Goal: Task Accomplishment & Management: Complete application form

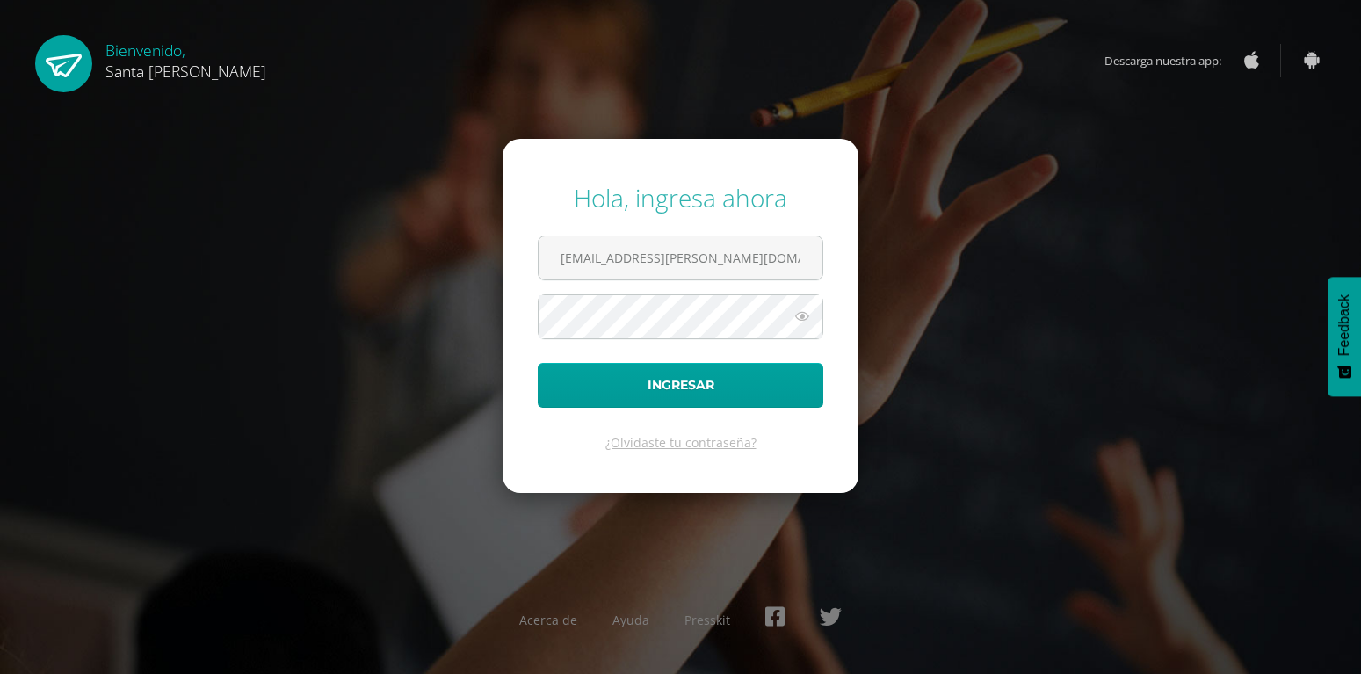
type input "[EMAIL_ADDRESS][PERSON_NAME][DOMAIN_NAME]"
click at [538, 363] on button "Ingresar" at bounding box center [681, 385] width 286 height 45
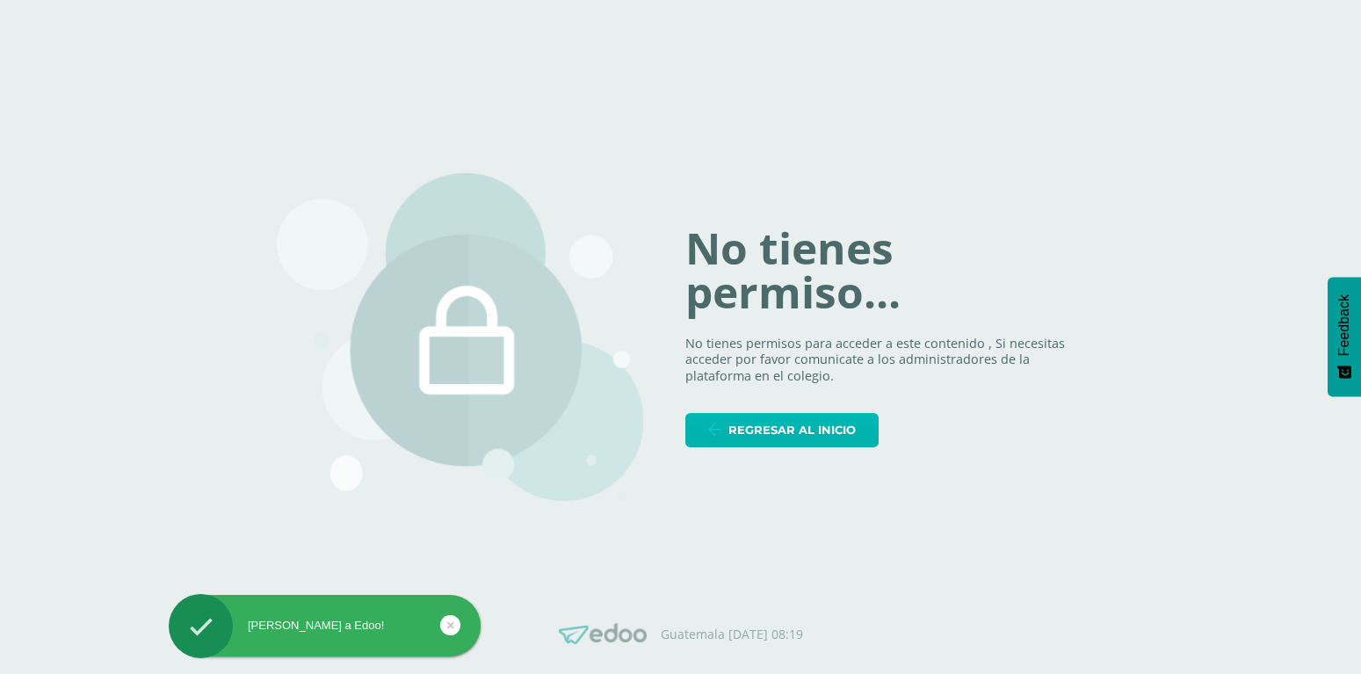
click at [812, 437] on span "Regresar al inicio" at bounding box center [791, 430] width 127 height 33
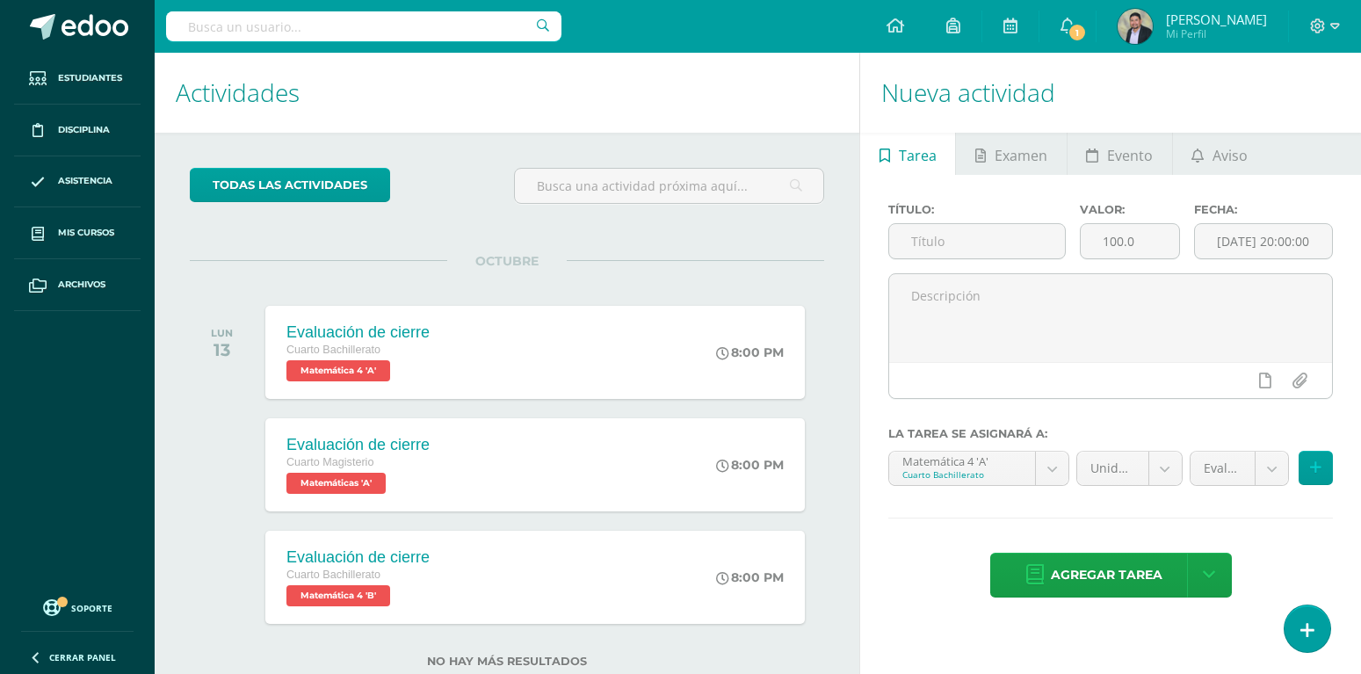
click at [597, 240] on div "todas las Actividades No tienes actividades Échale un vistazo a los demás perío…" at bounding box center [507, 428] width 705 height 591
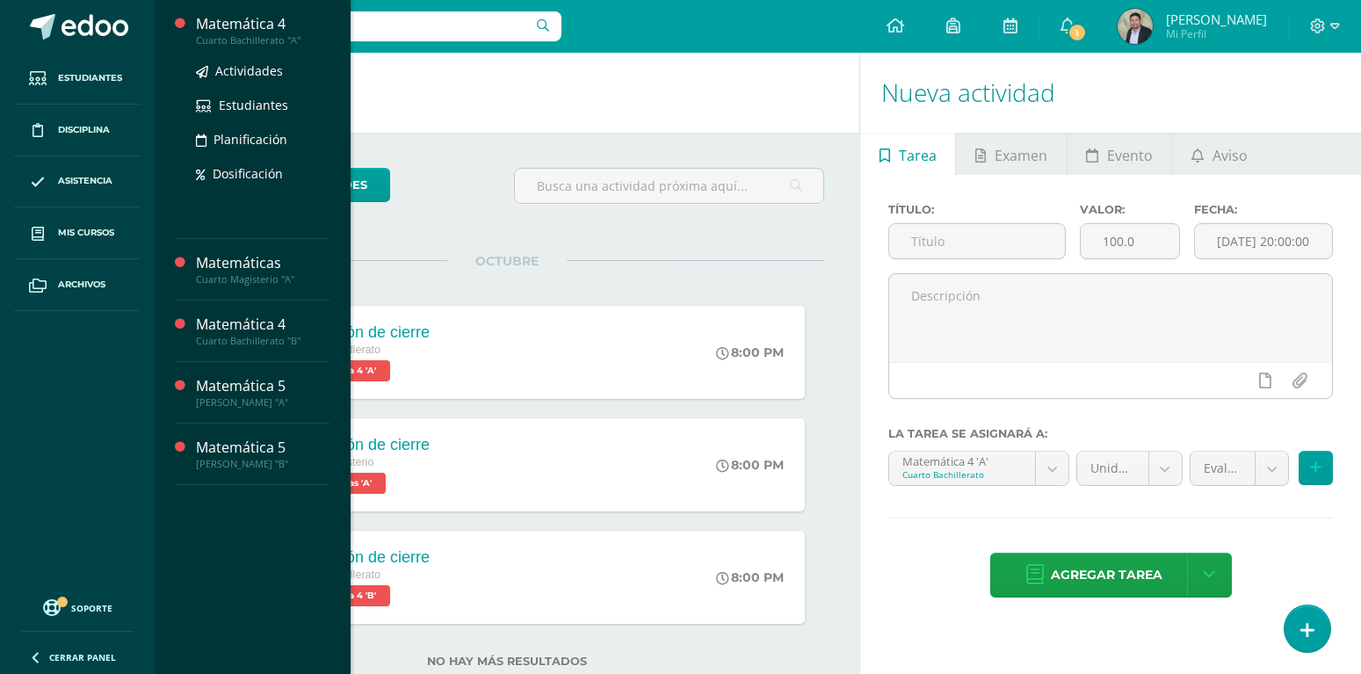
click at [237, 33] on div "Matemática 4" at bounding box center [263, 24] width 134 height 20
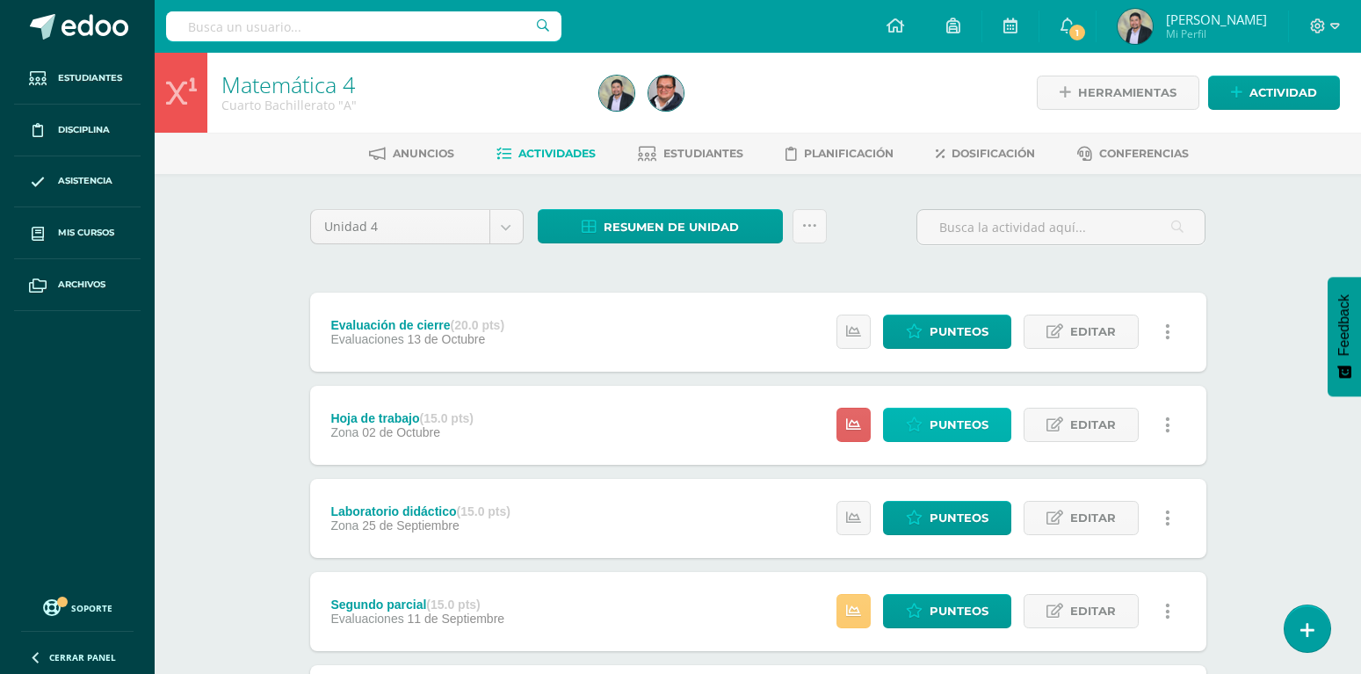
click at [943, 408] on span "Punteos" at bounding box center [958, 424] width 59 height 33
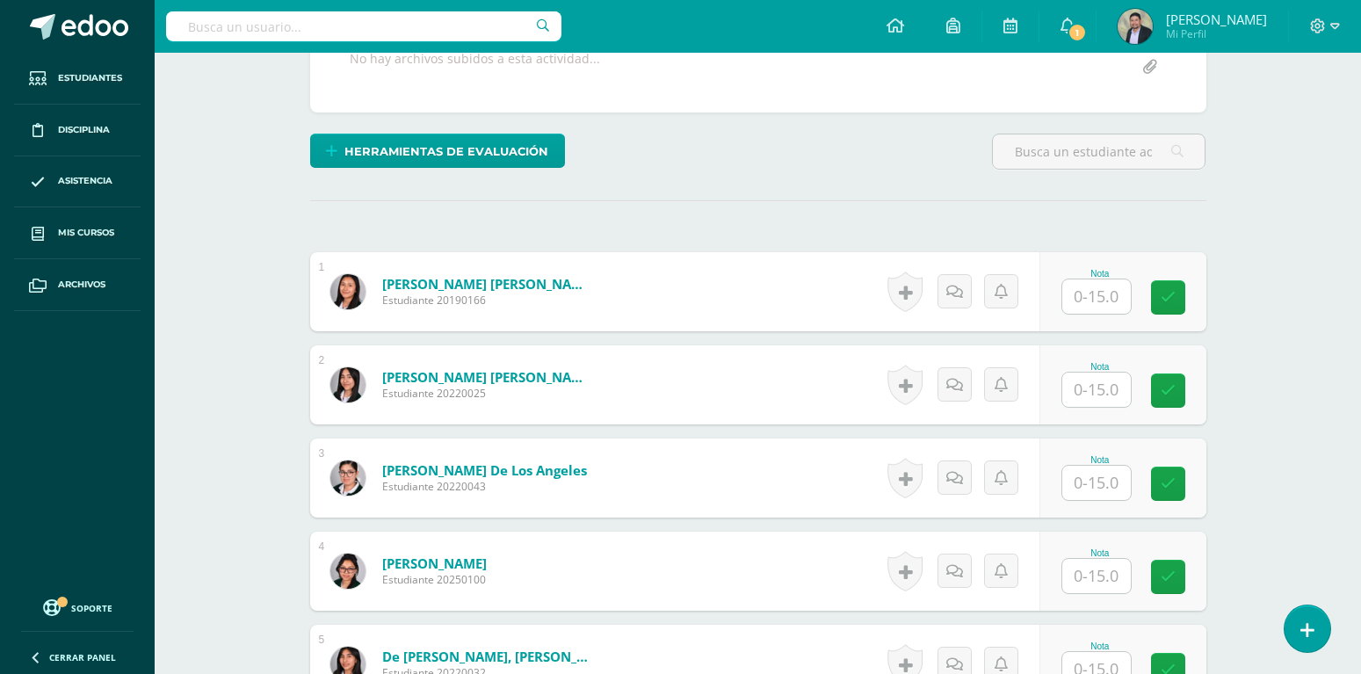
scroll to position [359, 0]
click at [1085, 278] on input "text" at bounding box center [1096, 295] width 69 height 34
type input "15"
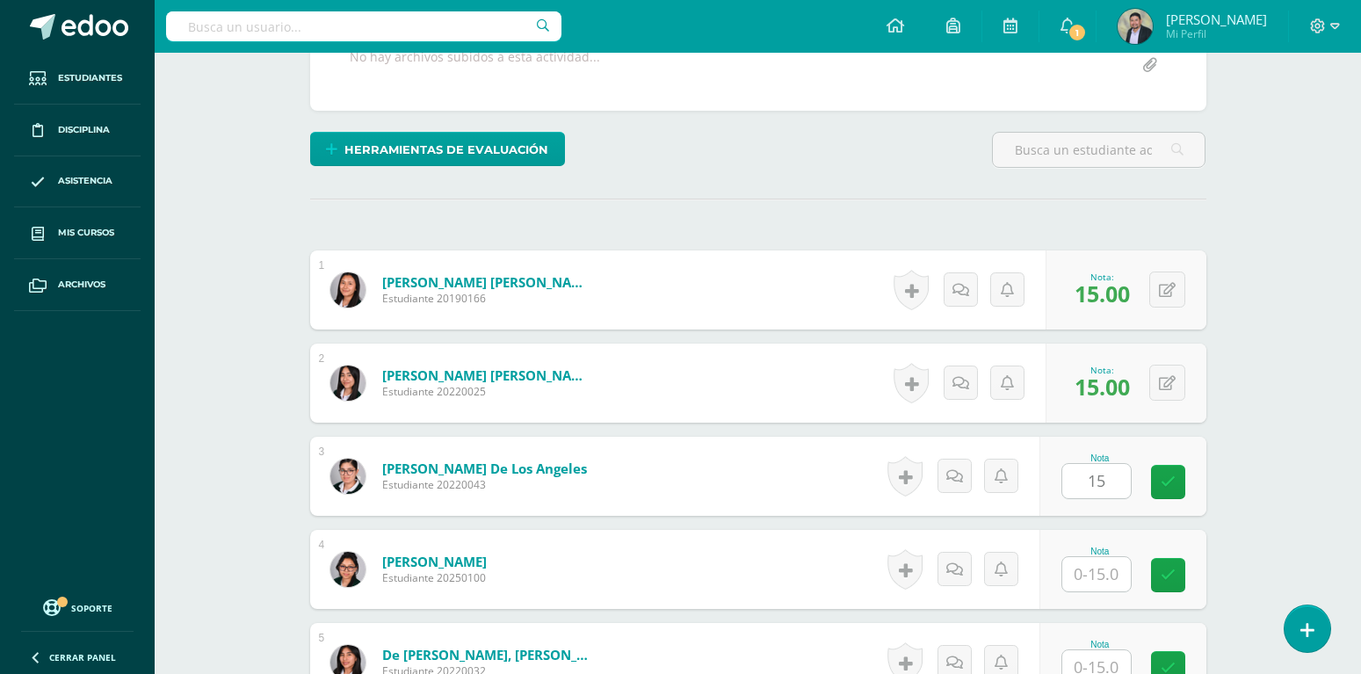
type input "15"
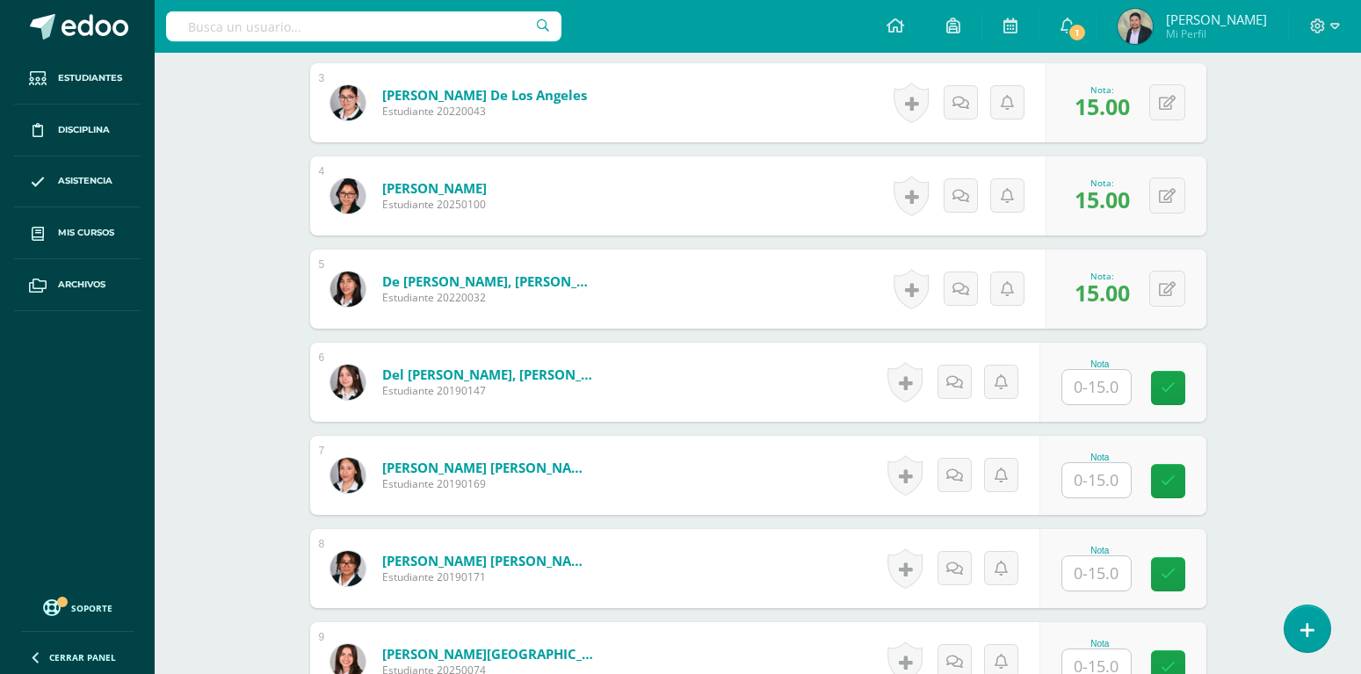
click at [1086, 463] on input "text" at bounding box center [1096, 480] width 69 height 34
type input "15"
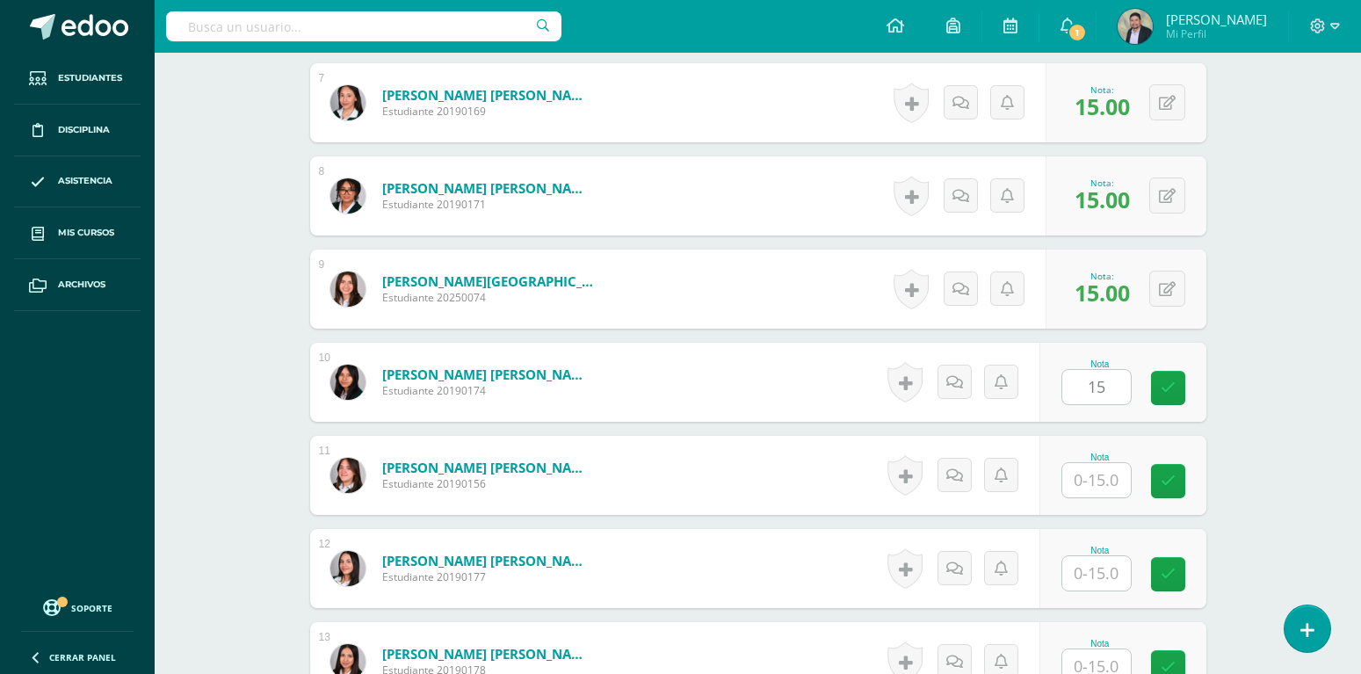
type input "15"
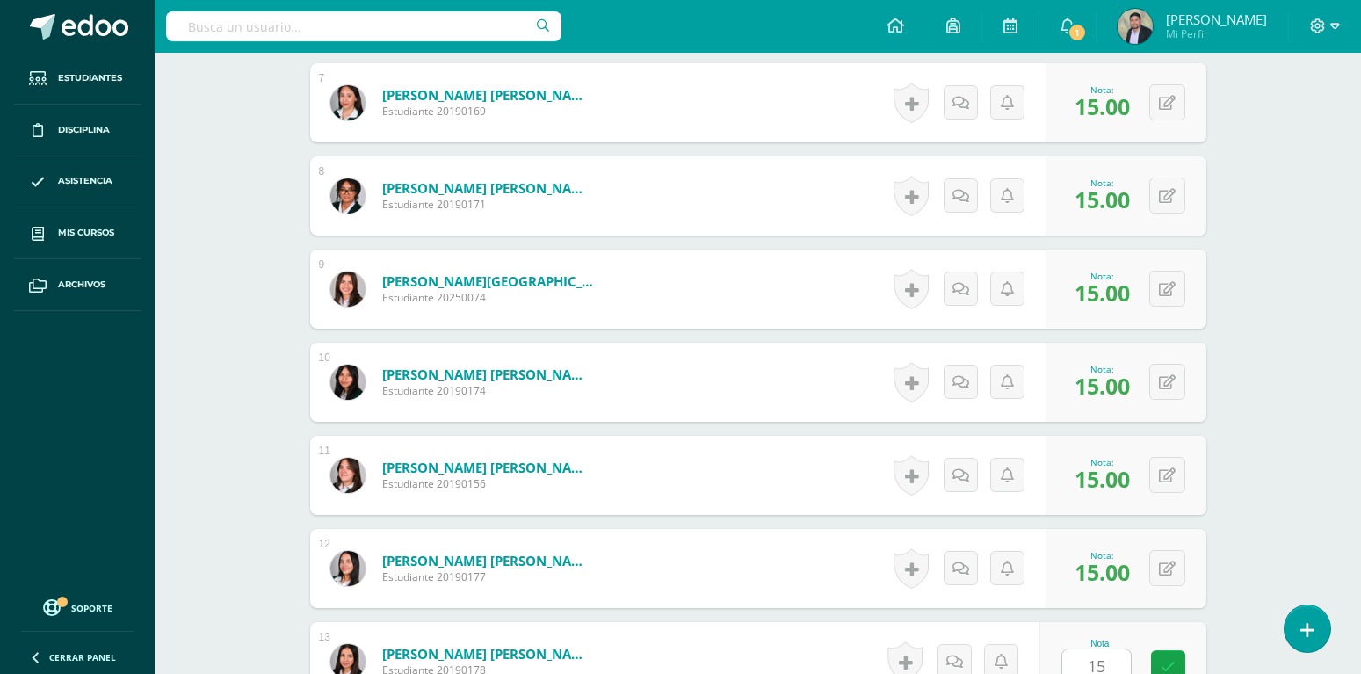
scroll to position [1478, 0]
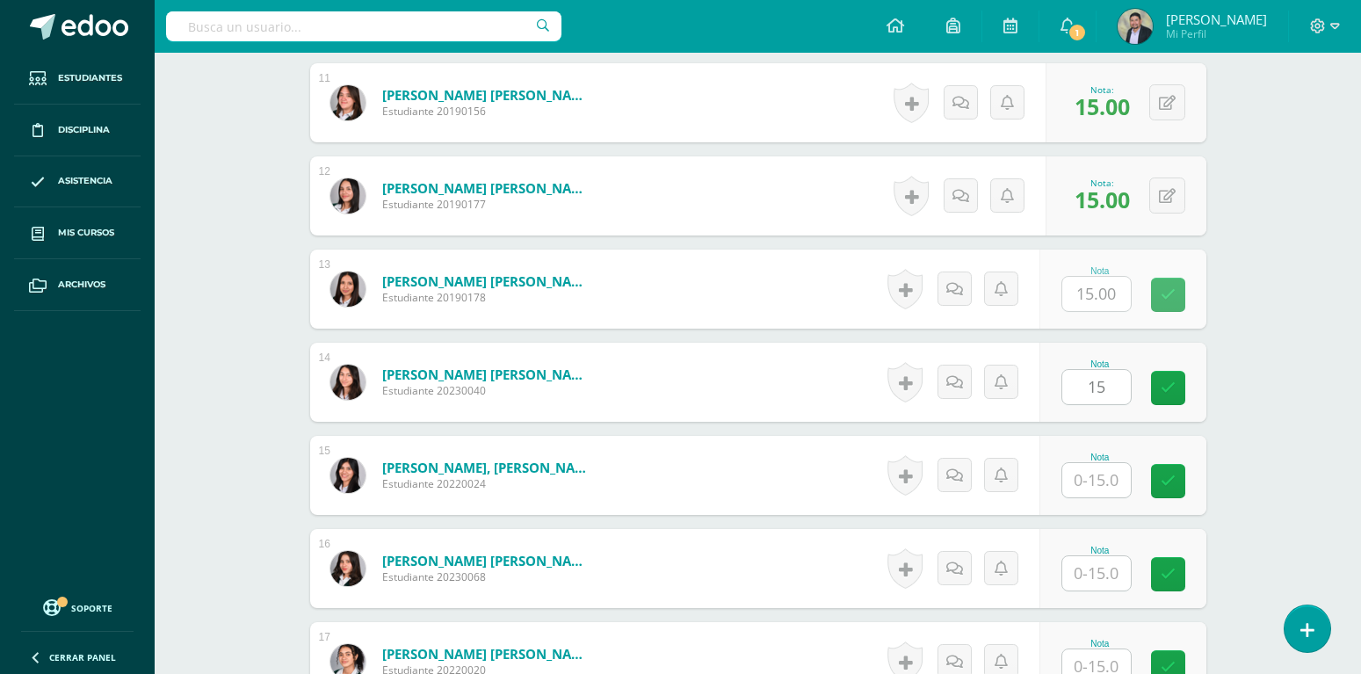
type input "15"
type input "1"
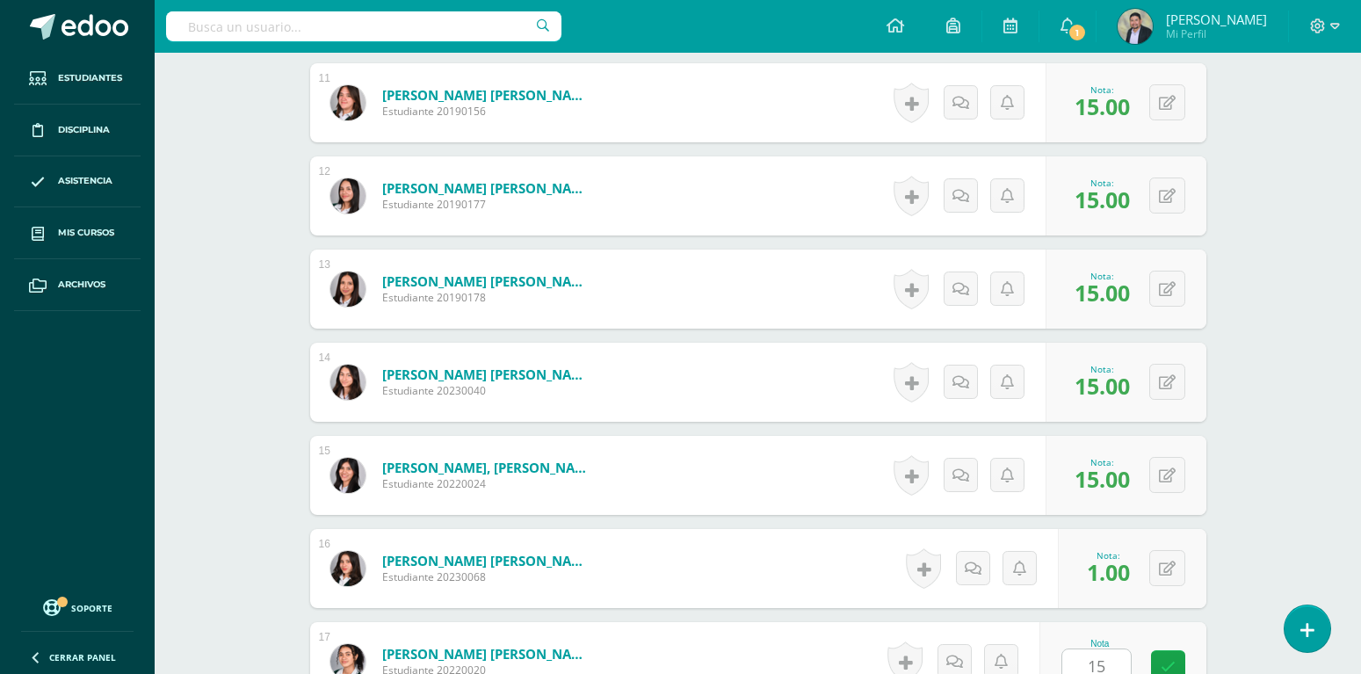
type input "15"
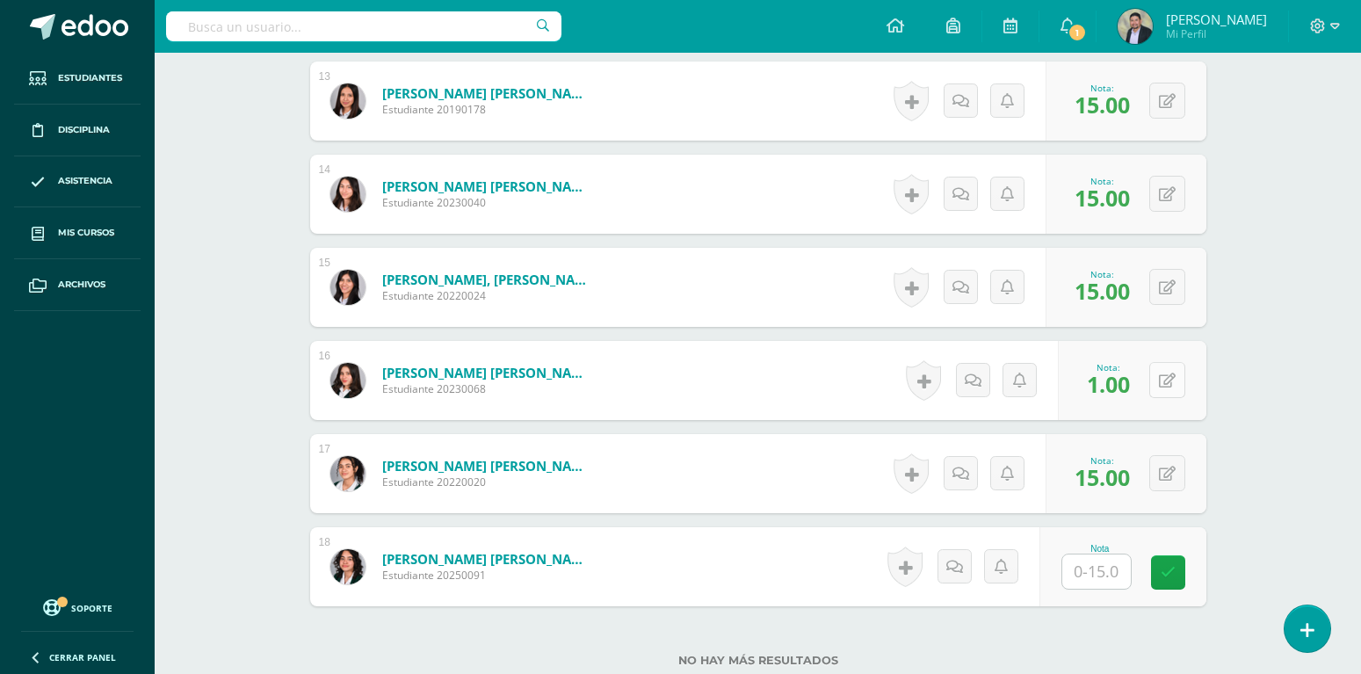
click at [1166, 362] on button at bounding box center [1167, 380] width 36 height 36
type input "15"
click at [1088, 554] on input "text" at bounding box center [1096, 571] width 69 height 34
type input "15"
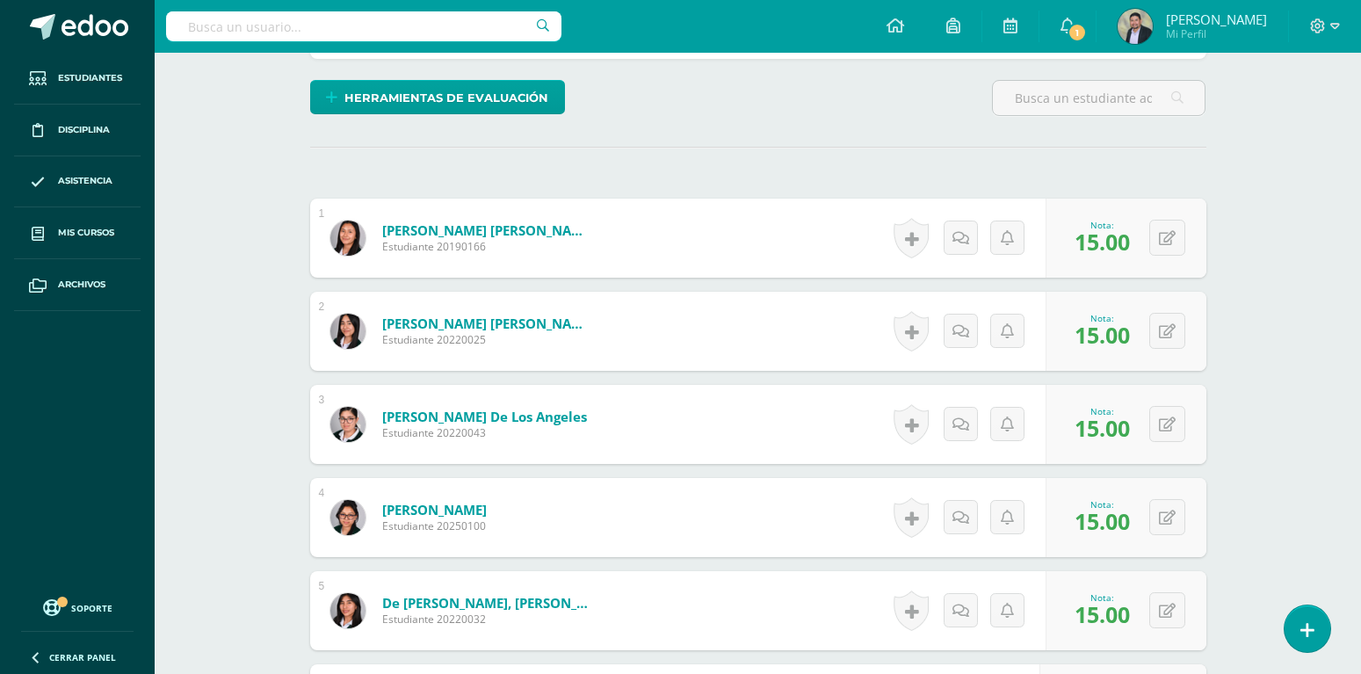
scroll to position [54, 0]
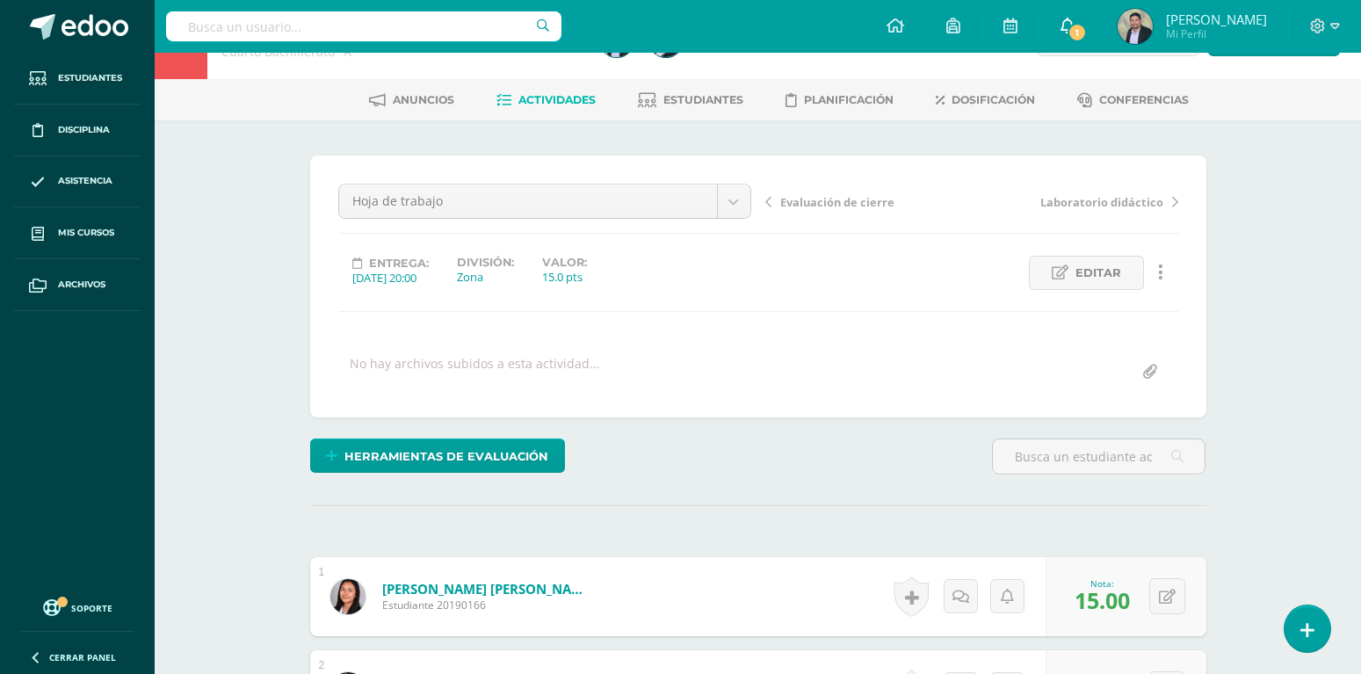
click at [1087, 35] on span "1" at bounding box center [1076, 32] width 19 height 19
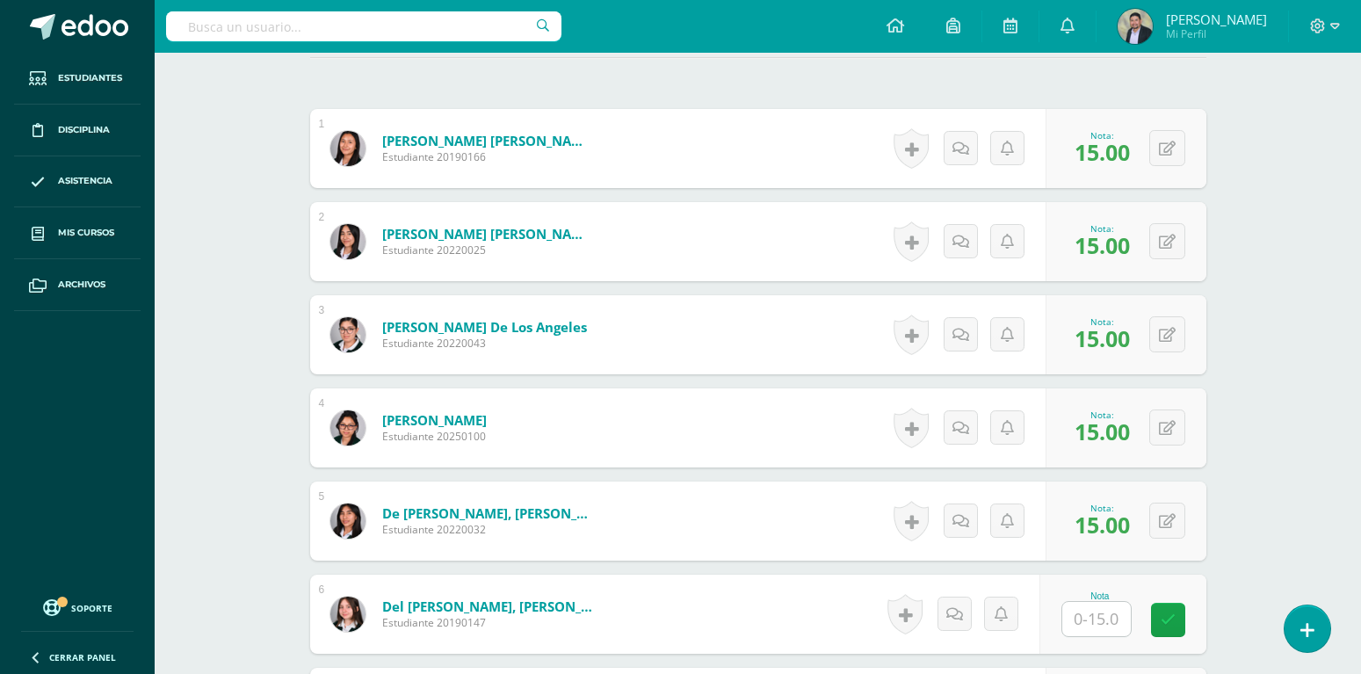
scroll to position [0, 0]
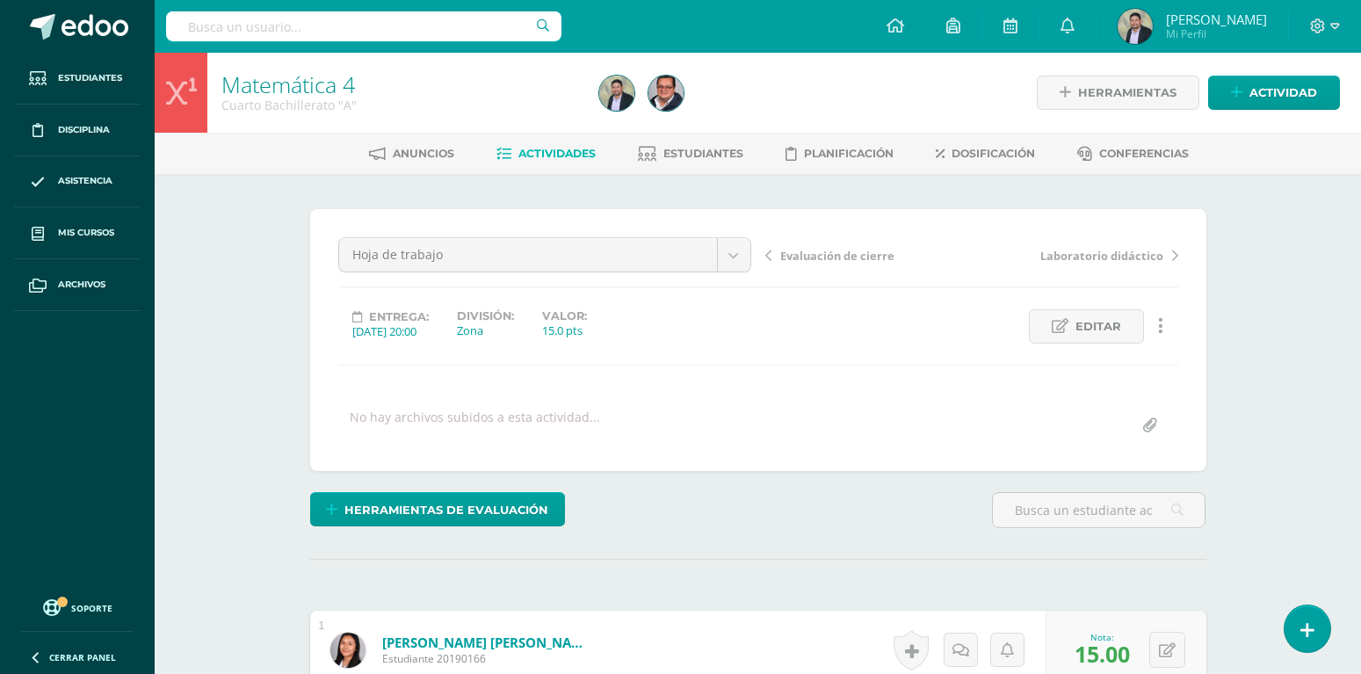
click at [268, 86] on link "Matemática 4" at bounding box center [288, 84] width 134 height 30
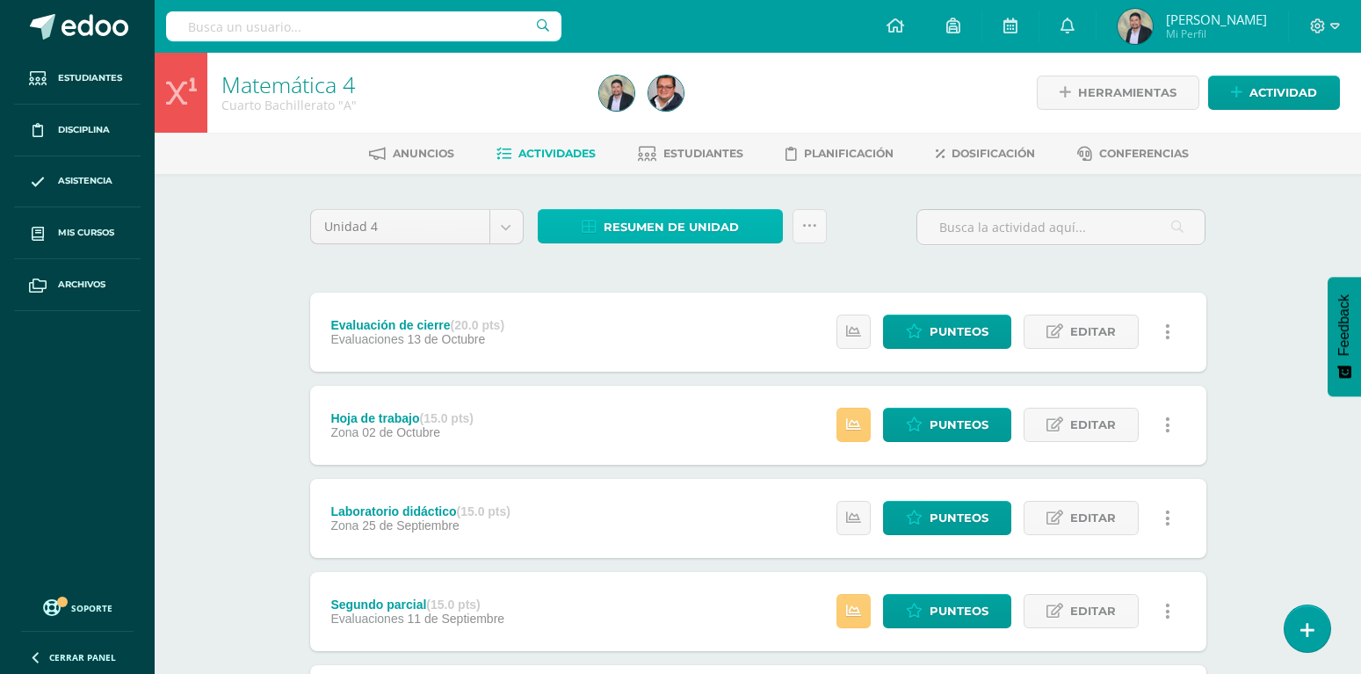
click at [640, 232] on span "Resumen de unidad" at bounding box center [671, 227] width 135 height 33
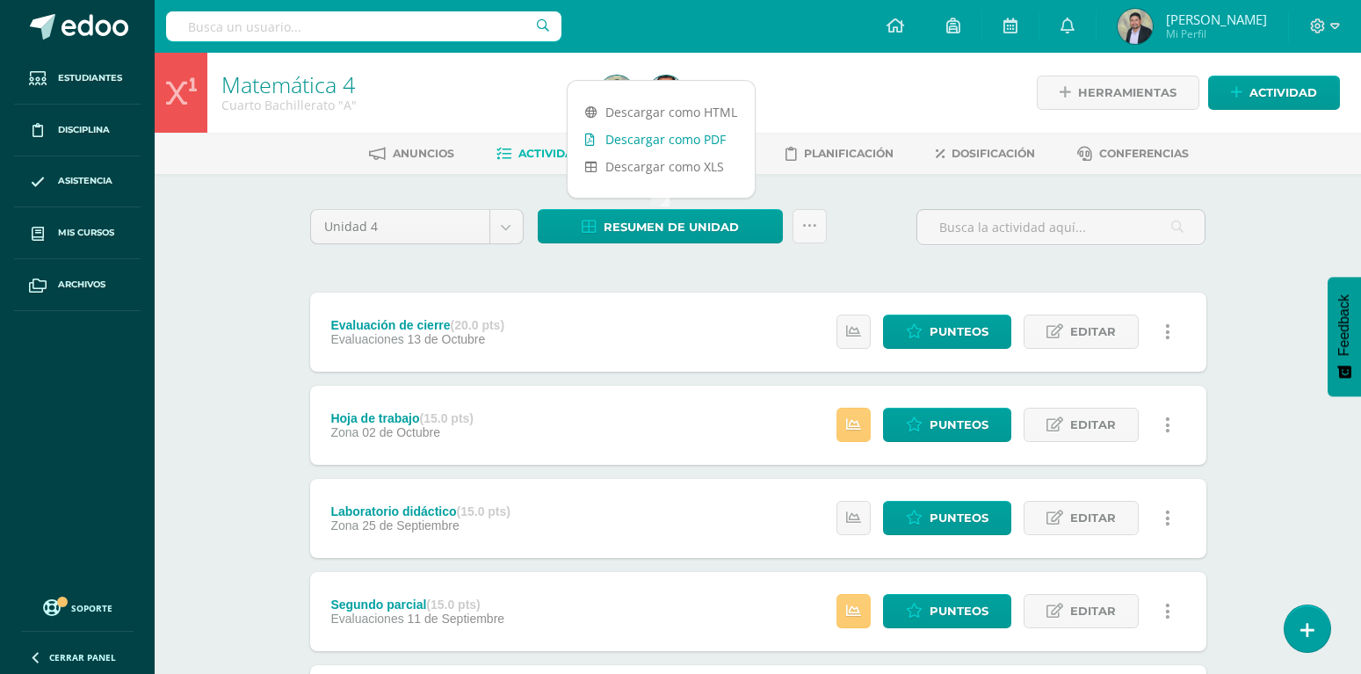
click at [670, 143] on link "Descargar como PDF" at bounding box center [660, 139] width 187 height 27
click at [1330, 20] on icon at bounding box center [1335, 26] width 10 height 16
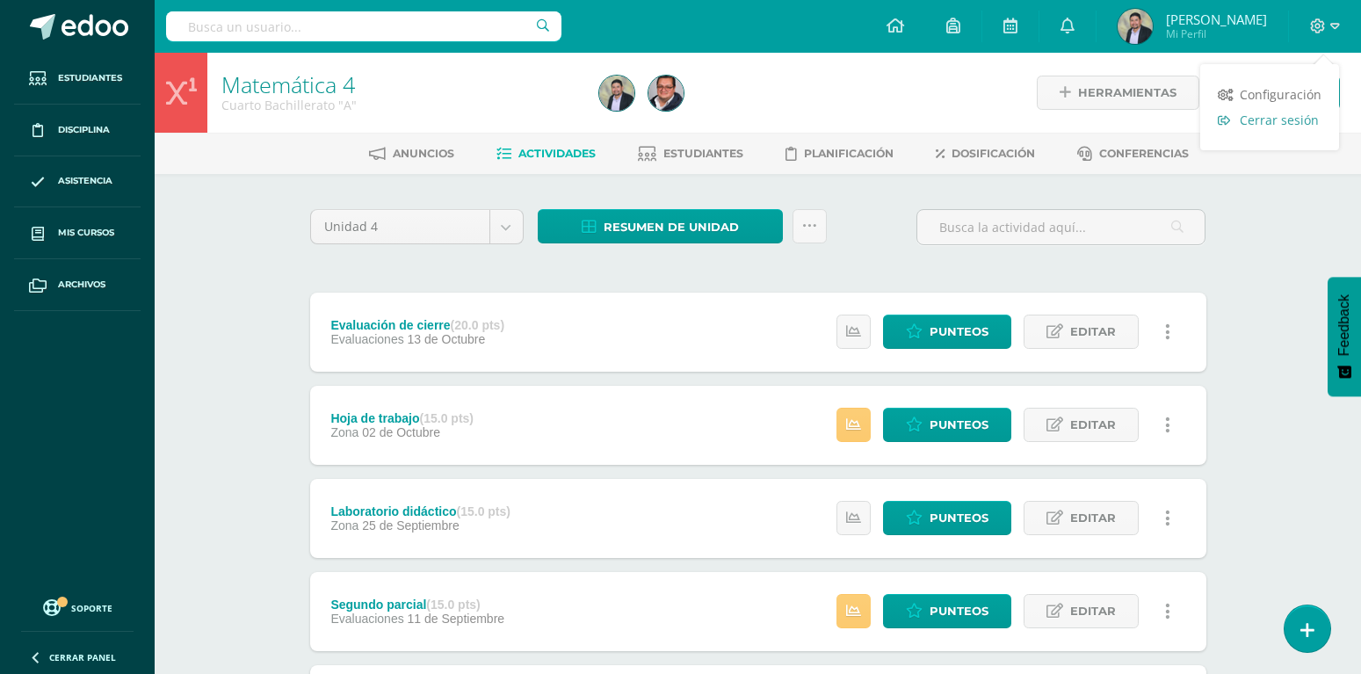
click at [1253, 119] on span "Cerrar sesión" at bounding box center [1279, 120] width 79 height 17
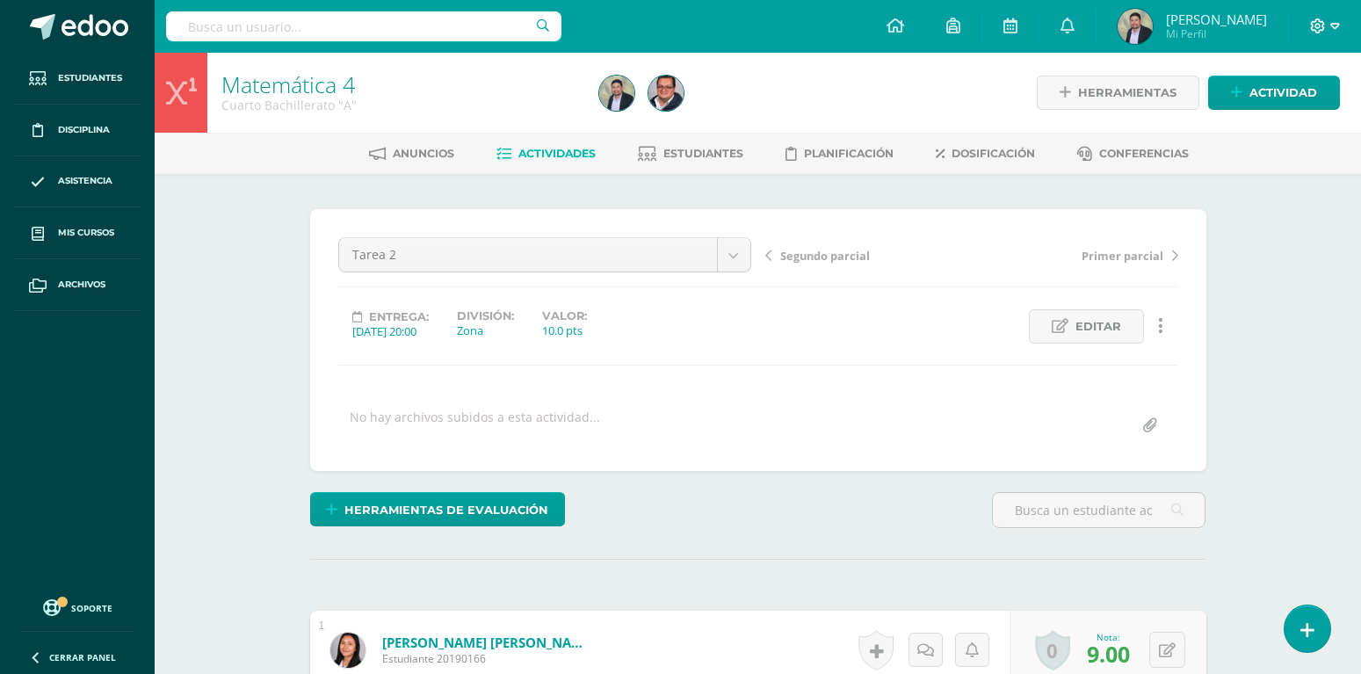
click at [1337, 27] on icon at bounding box center [1335, 26] width 10 height 6
click at [1261, 112] on span "Cerrar sesión" at bounding box center [1279, 119] width 79 height 17
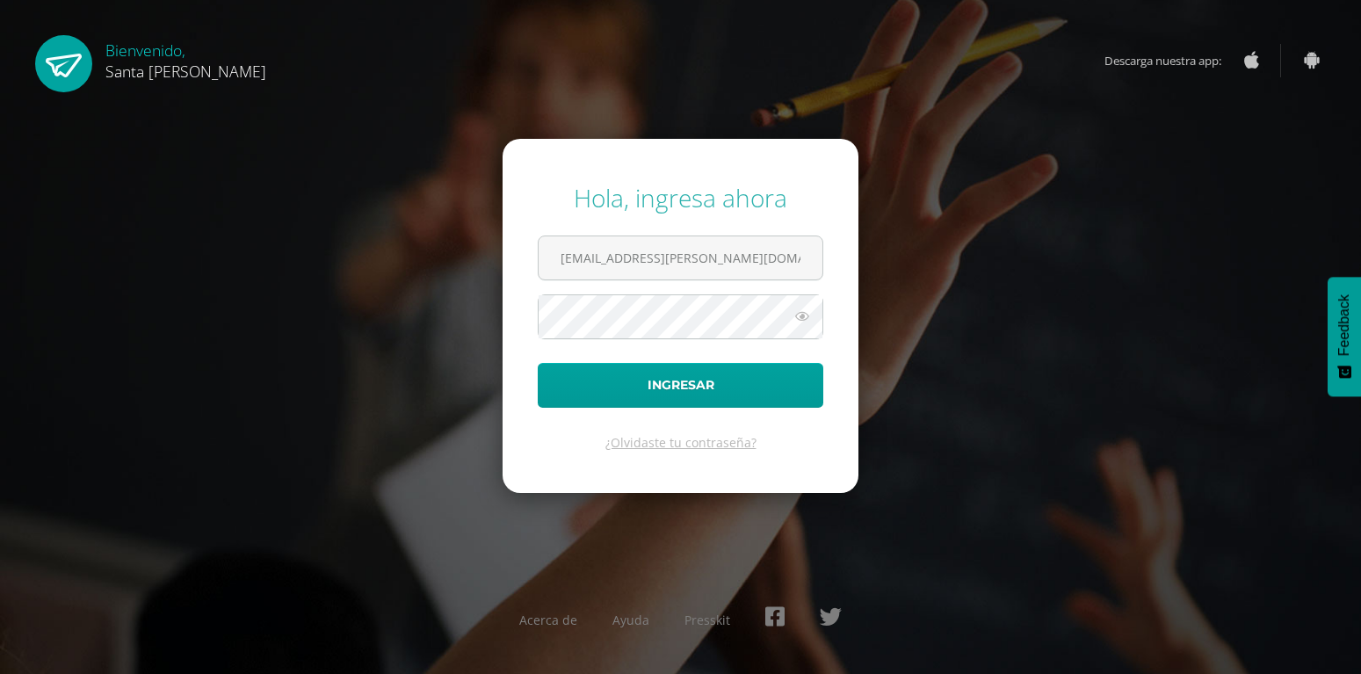
type input "[EMAIL_ADDRESS][PERSON_NAME][DOMAIN_NAME]"
click at [538, 363] on button "Ingresar" at bounding box center [681, 385] width 286 height 45
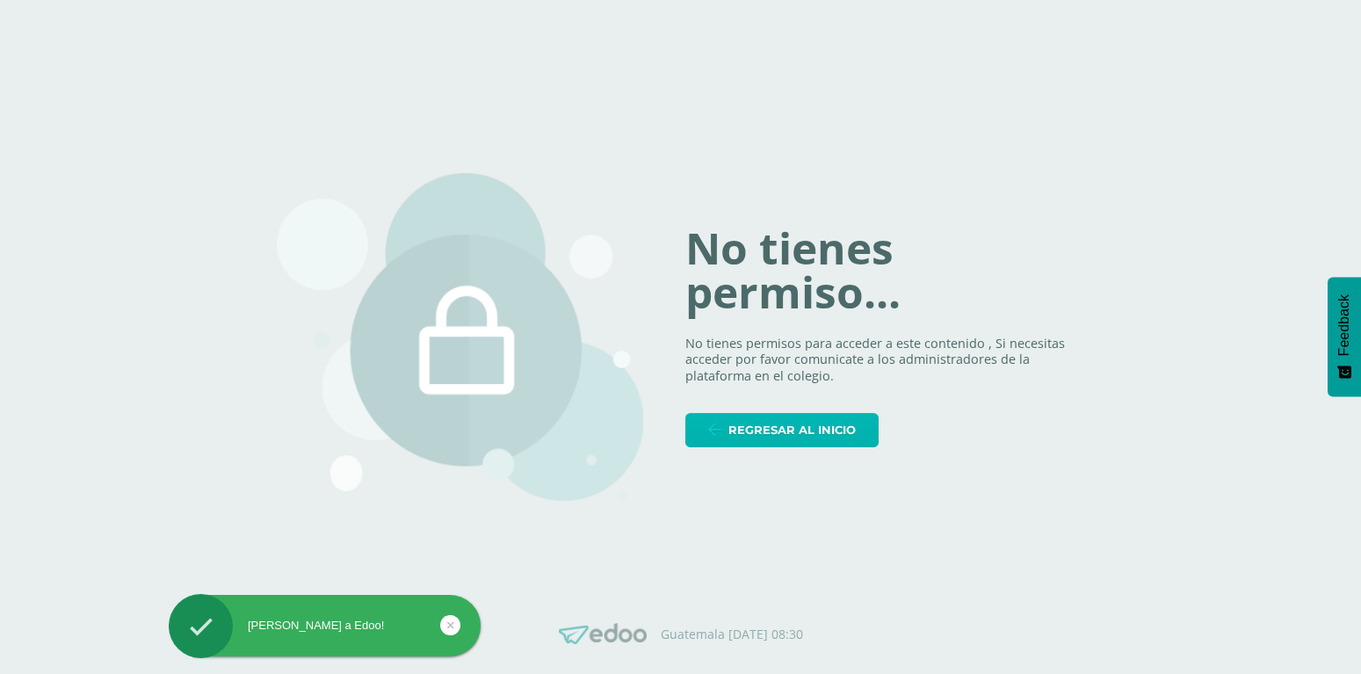
click at [792, 436] on span "Regresar al inicio" at bounding box center [791, 430] width 127 height 33
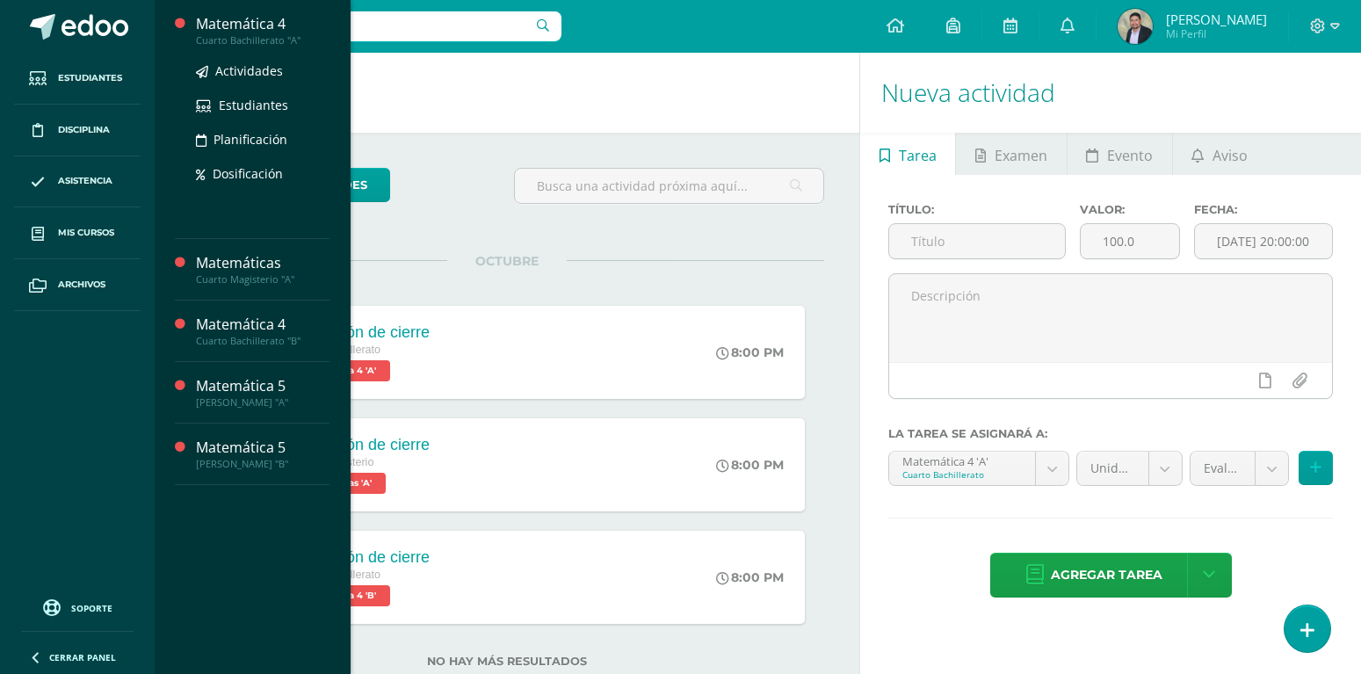
click at [254, 33] on div "Matemática 4" at bounding box center [263, 24] width 134 height 20
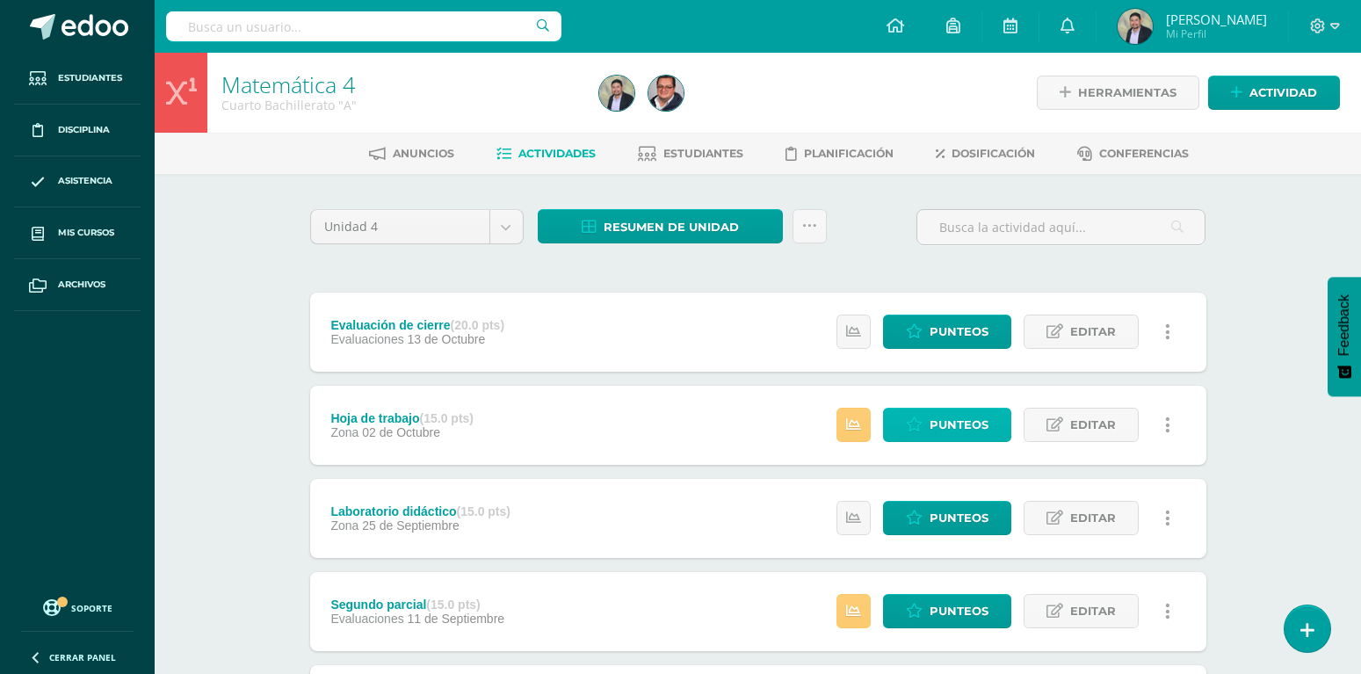
click at [936, 408] on span "Punteos" at bounding box center [958, 424] width 59 height 33
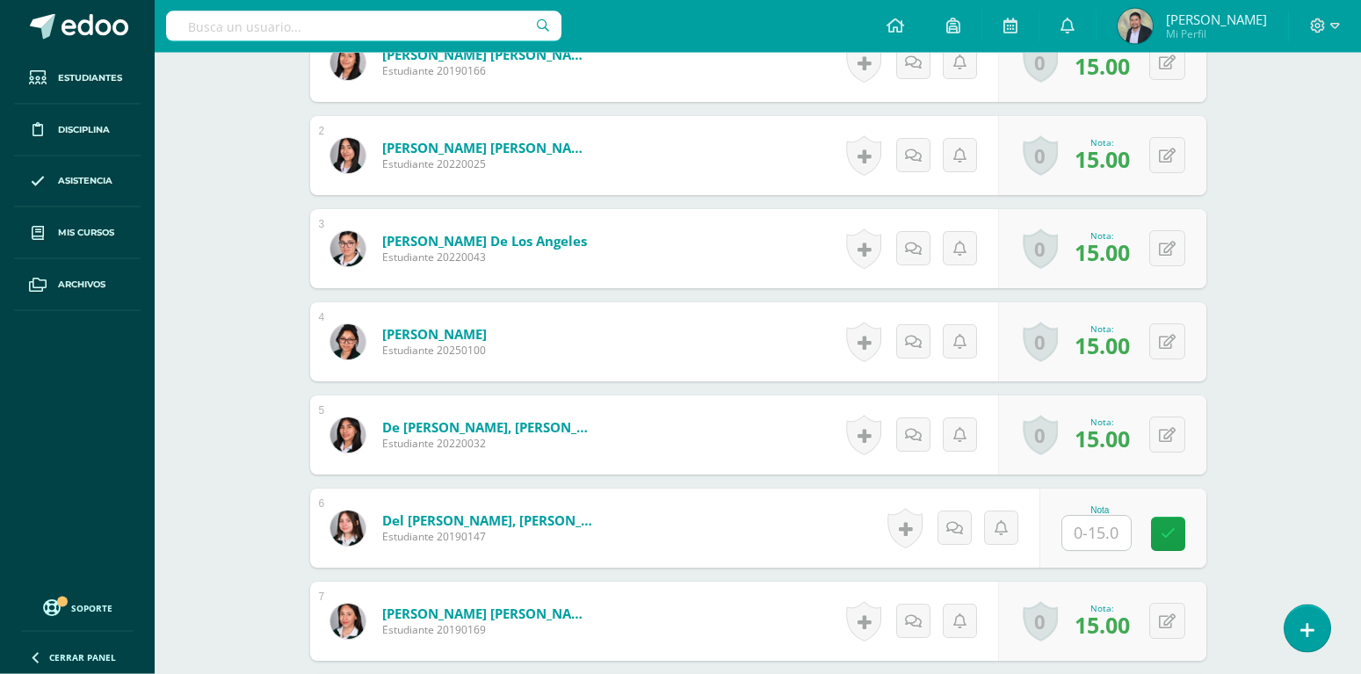
scroll to position [627, 0]
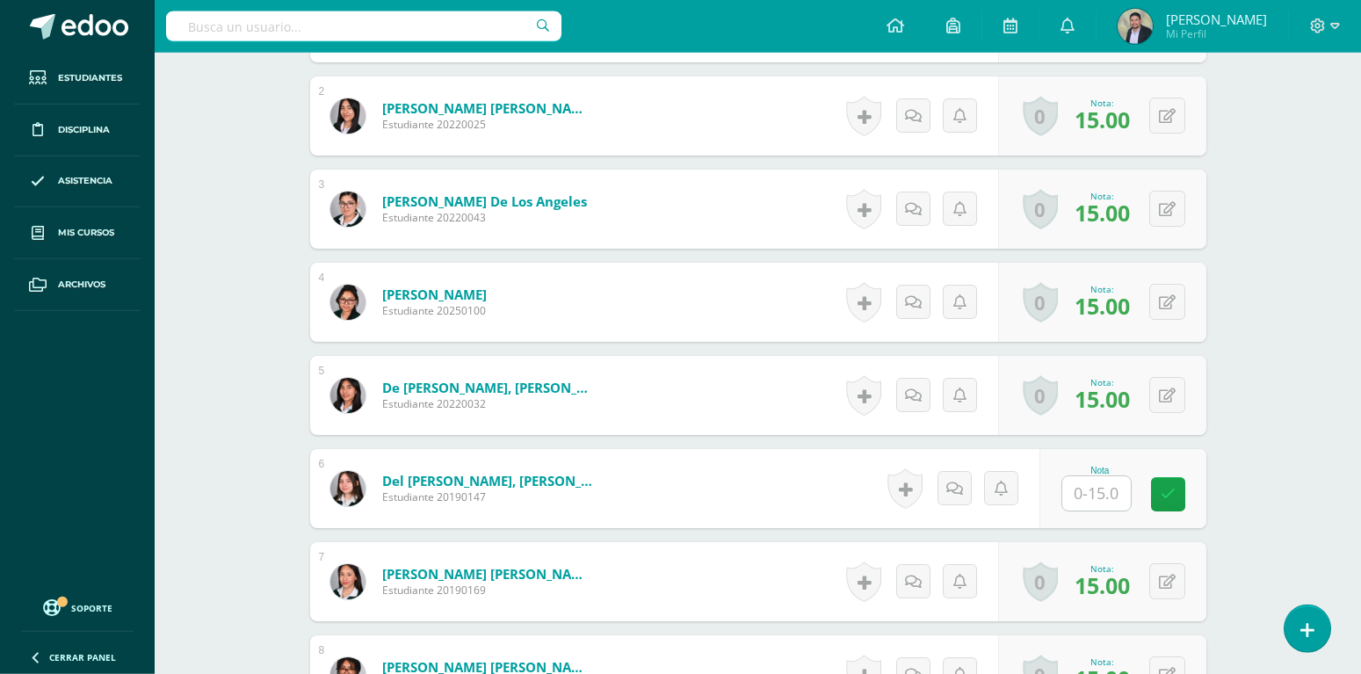
click at [1082, 476] on input "text" at bounding box center [1096, 493] width 69 height 34
type input "15"
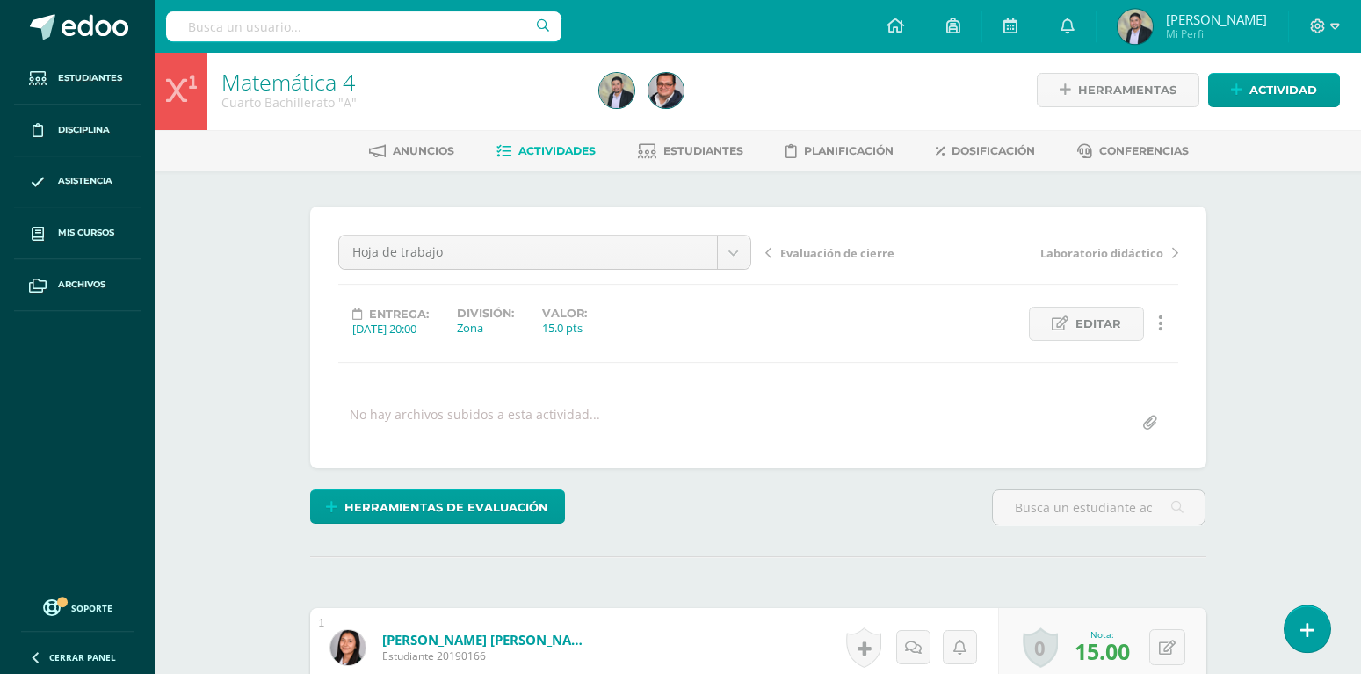
scroll to position [0, 0]
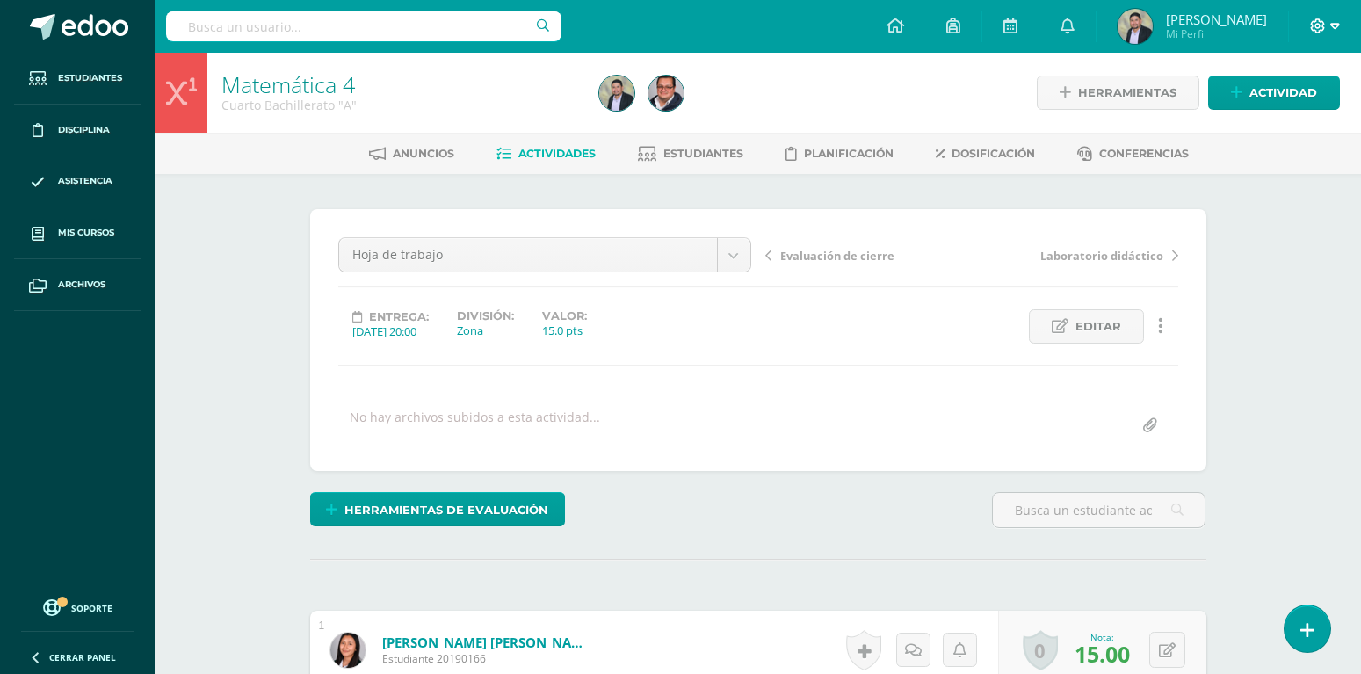
click at [1326, 27] on span at bounding box center [1325, 26] width 30 height 19
click at [1247, 119] on span "Cerrar sesión" at bounding box center [1279, 120] width 79 height 17
